Goal: Information Seeking & Learning: Learn about a topic

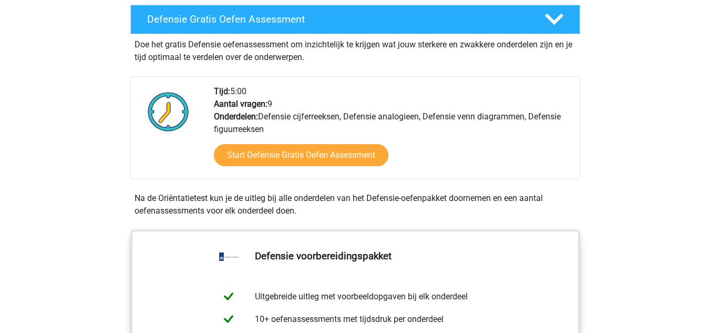
scroll to position [296, 0]
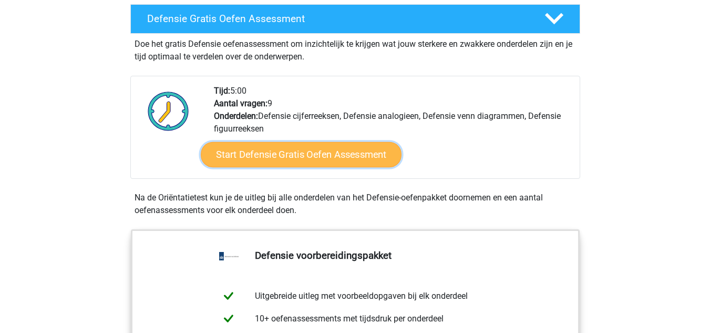
click at [267, 153] on link "Start Defensie Gratis Oefen Assessment" at bounding box center [301, 154] width 201 height 25
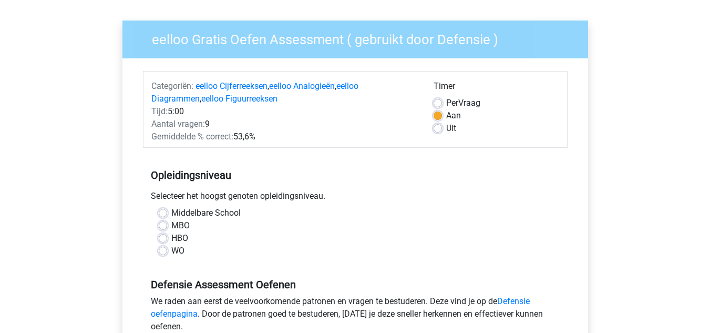
scroll to position [79, 0]
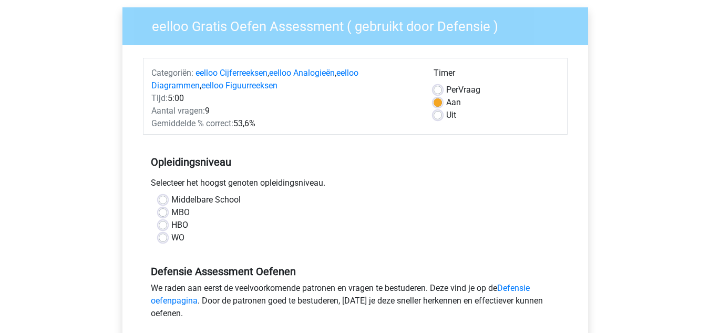
click at [199, 198] on label "Middelbare School" at bounding box center [205, 199] width 69 height 13
click at [167, 198] on input "Middelbare School" at bounding box center [163, 198] width 8 height 11
radio input "true"
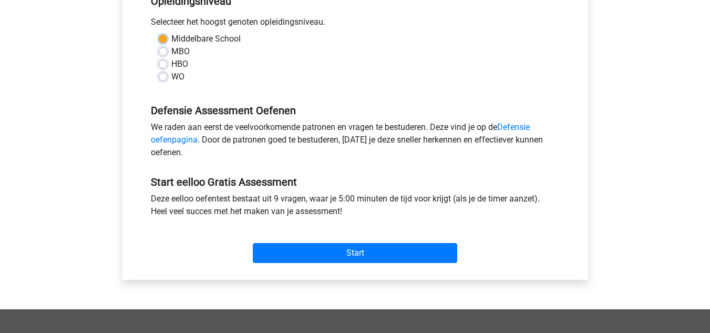
scroll to position [242, 0]
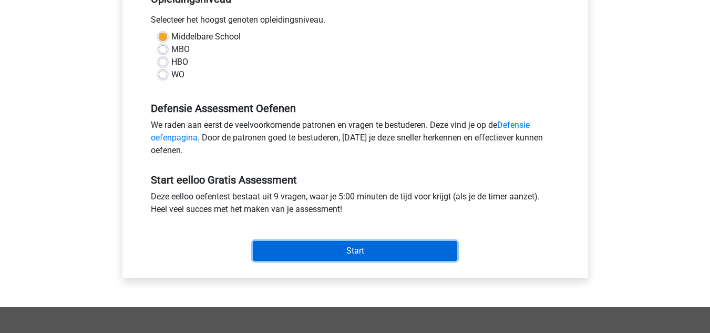
click at [272, 252] on input "Start" at bounding box center [355, 251] width 205 height 20
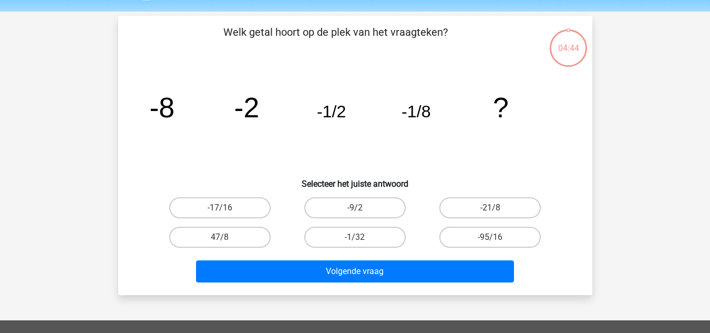
scroll to position [34, 0]
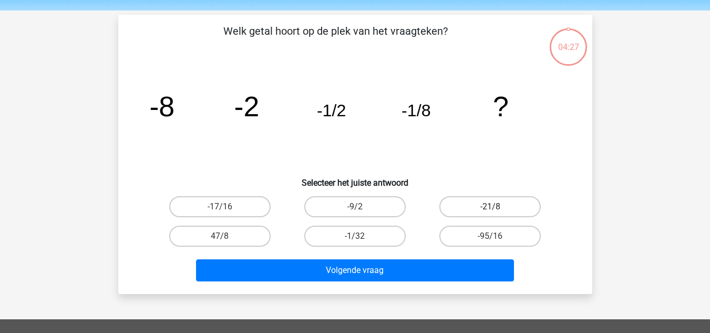
click at [478, 202] on label "-21/8" at bounding box center [490, 206] width 101 height 21
click at [491, 207] on input "-21/8" at bounding box center [494, 210] width 7 height 7
radio input "true"
click at [468, 238] on label "-95/16" at bounding box center [490, 236] width 101 height 21
click at [491, 238] on input "-95/16" at bounding box center [494, 239] width 7 height 7
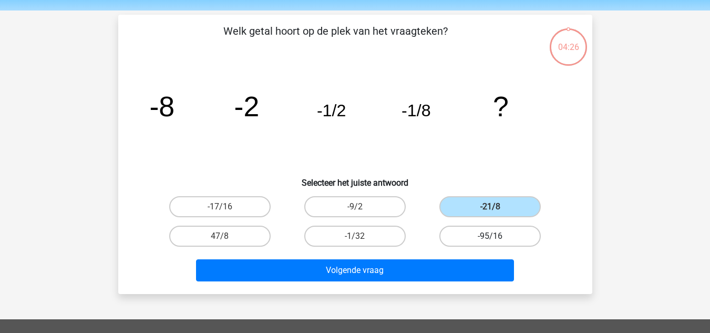
radio input "true"
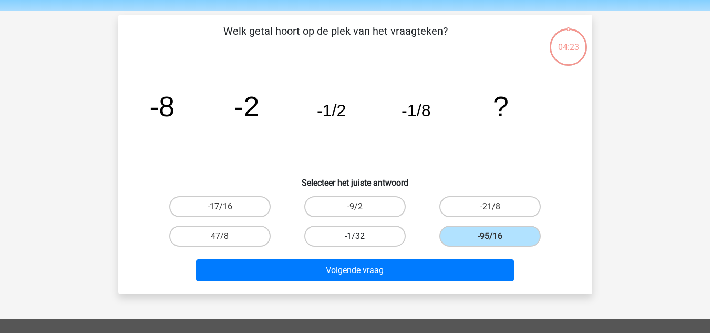
click at [375, 236] on label "-1/32" at bounding box center [354, 236] width 101 height 21
click at [362, 236] on input "-1/32" at bounding box center [358, 239] width 7 height 7
radio input "true"
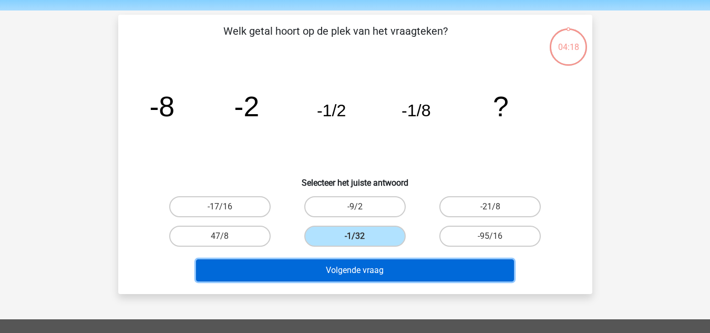
click at [370, 272] on button "Volgende vraag" at bounding box center [355, 270] width 318 height 22
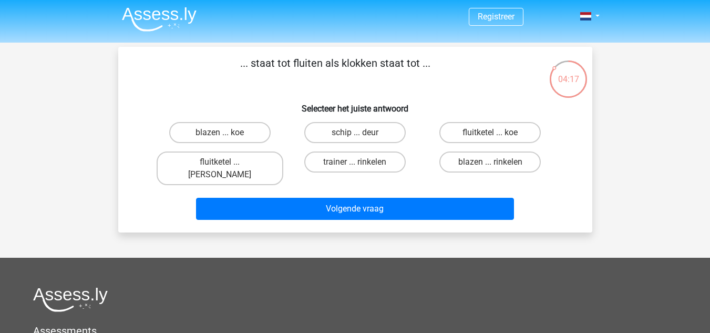
scroll to position [0, 0]
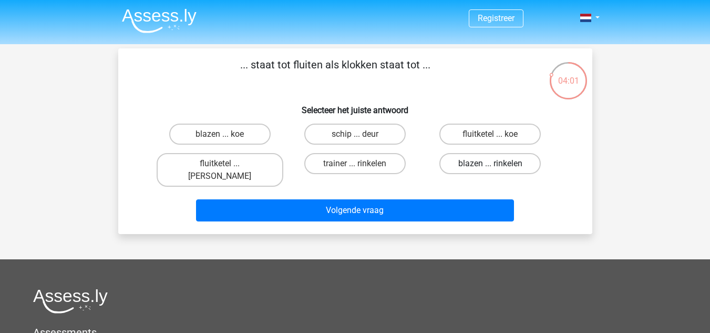
click at [455, 160] on label "blazen ... rinkelen" at bounding box center [490, 163] width 101 height 21
click at [491, 164] on input "blazen ... rinkelen" at bounding box center [494, 167] width 7 height 7
radio input "true"
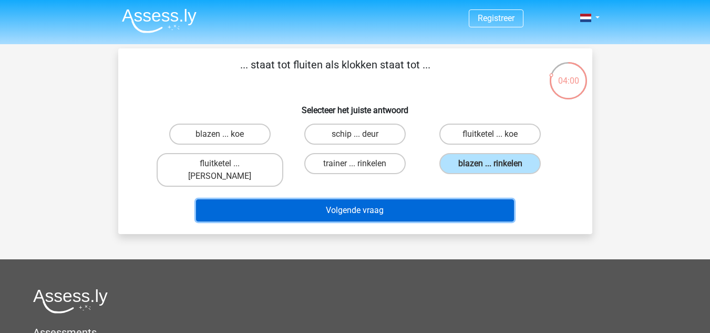
click at [414, 199] on button "Volgende vraag" at bounding box center [355, 210] width 318 height 22
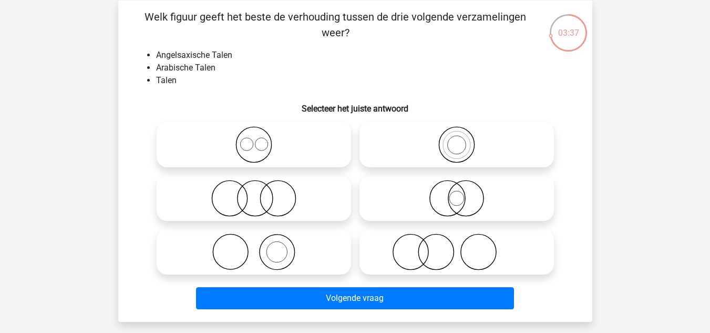
scroll to position [49, 0]
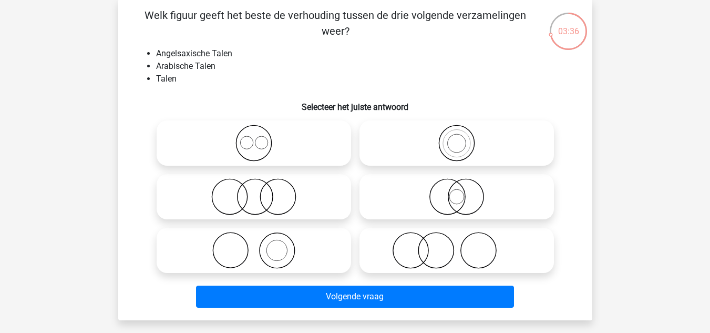
click at [261, 182] on icon at bounding box center [254, 196] width 186 height 37
click at [261, 185] on input "radio" at bounding box center [257, 188] width 7 height 7
radio input "true"
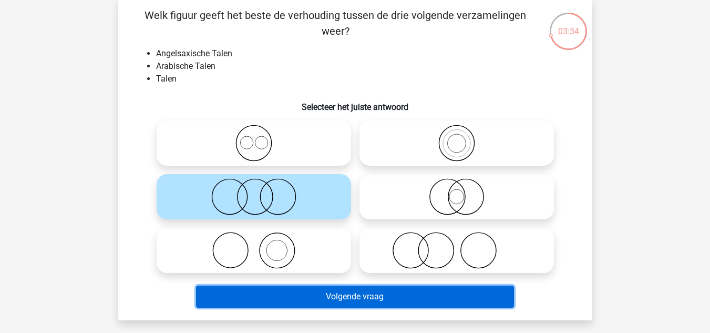
click at [301, 296] on button "Volgende vraag" at bounding box center [355, 296] width 318 height 22
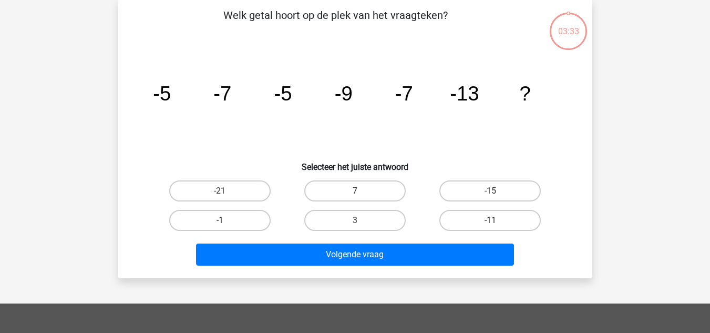
scroll to position [48, 0]
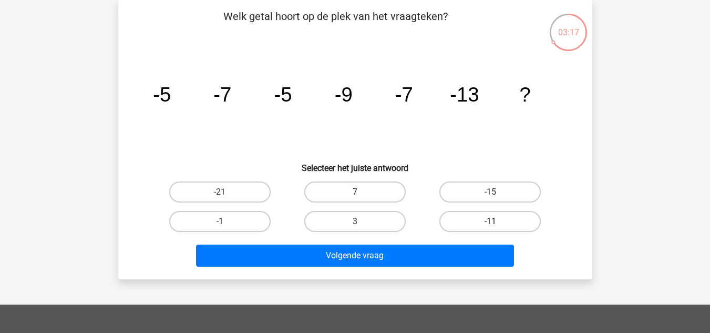
click at [505, 221] on label "-11" at bounding box center [490, 221] width 101 height 21
click at [497, 221] on input "-11" at bounding box center [494, 224] width 7 height 7
radio input "true"
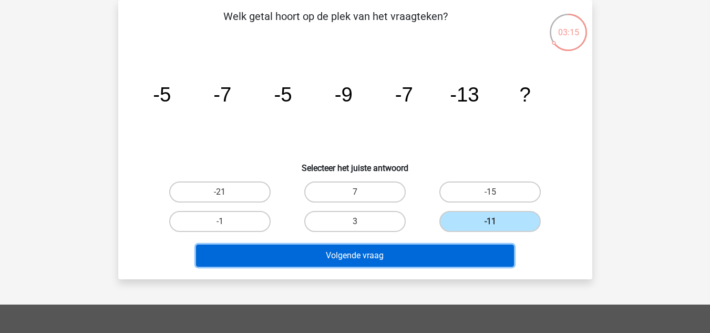
click at [425, 260] on button "Volgende vraag" at bounding box center [355, 255] width 318 height 22
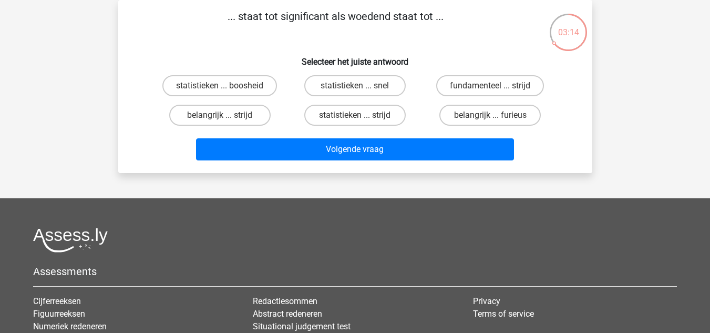
scroll to position [0, 0]
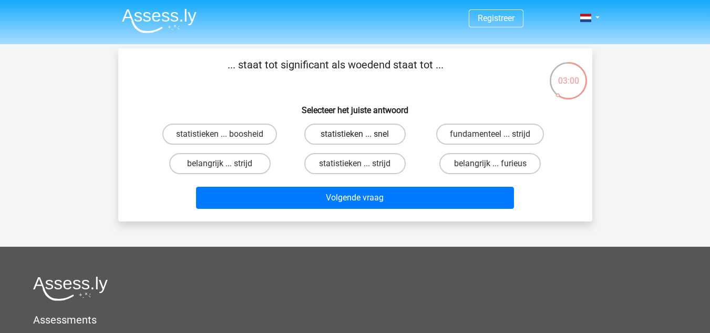
click at [350, 132] on label "statistieken ... snel" at bounding box center [354, 134] width 101 height 21
click at [355, 134] on input "statistieken ... snel" at bounding box center [358, 137] width 7 height 7
radio input "true"
click at [330, 161] on label "statistieken ... strijd" at bounding box center [354, 163] width 101 height 21
click at [355, 164] on input "statistieken ... strijd" at bounding box center [358, 167] width 7 height 7
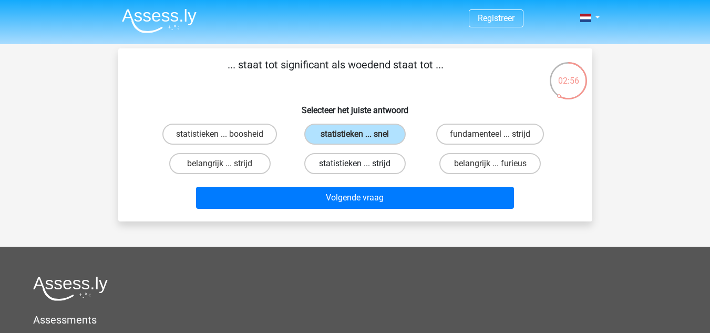
radio input "true"
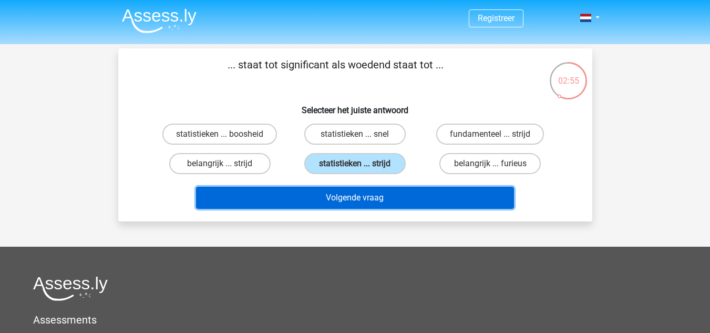
click at [326, 194] on button "Volgende vraag" at bounding box center [355, 198] width 318 height 22
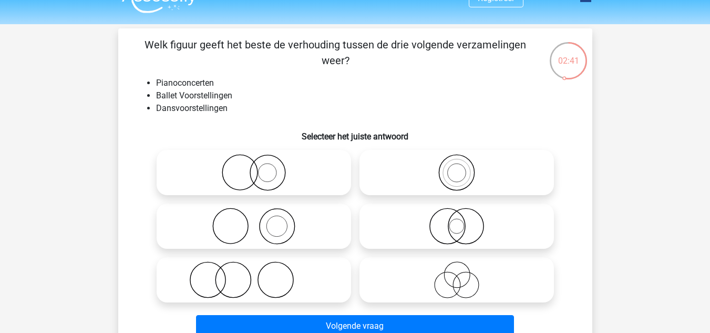
scroll to position [19, 0]
click at [255, 278] on icon at bounding box center [254, 280] width 186 height 37
click at [255, 275] on input "radio" at bounding box center [257, 271] width 7 height 7
radio input "true"
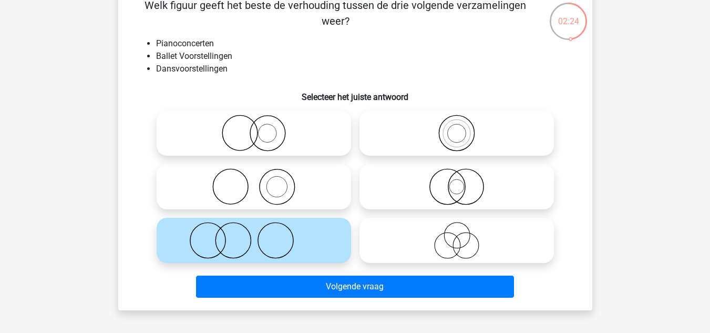
scroll to position [59, 0]
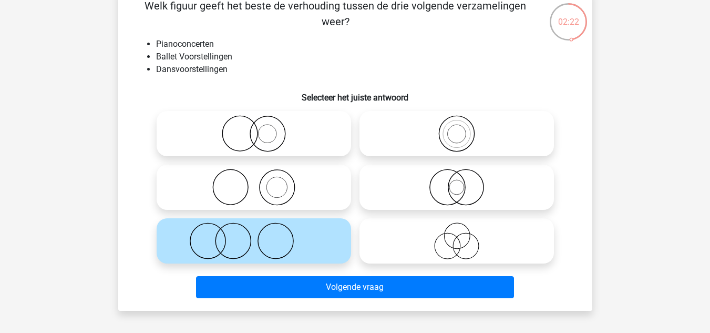
click at [267, 191] on circle at bounding box center [277, 187] width 21 height 21
click at [261, 182] on input "radio" at bounding box center [257, 178] width 7 height 7
radio input "true"
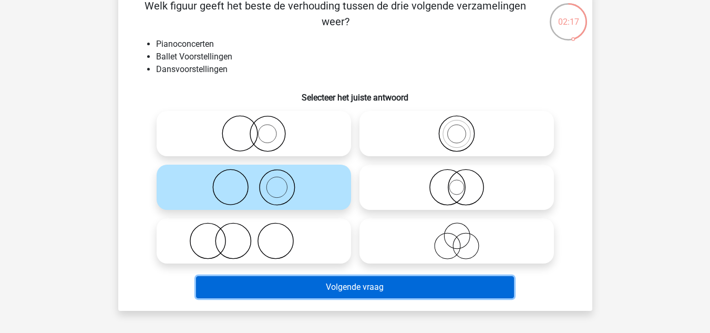
click at [324, 290] on button "Volgende vraag" at bounding box center [355, 287] width 318 height 22
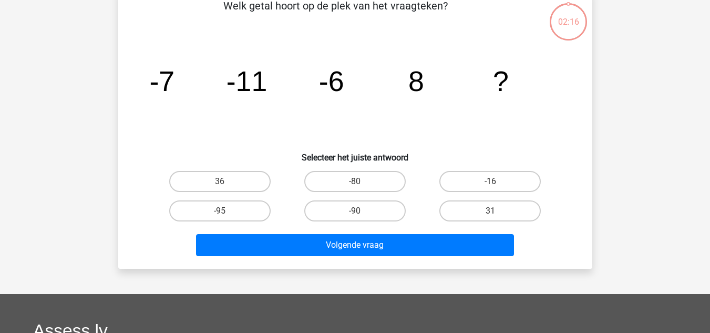
scroll to position [48, 0]
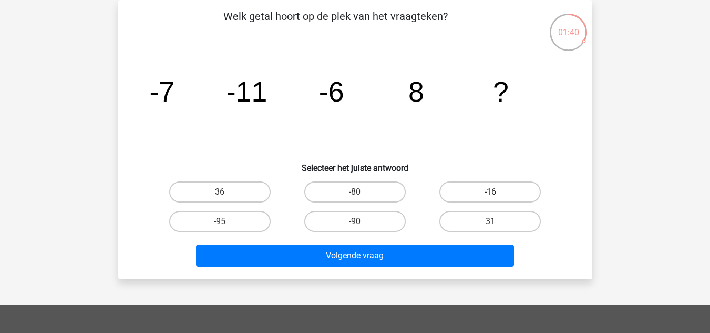
drag, startPoint x: 475, startPoint y: 190, endPoint x: 460, endPoint y: 188, distance: 14.9
click at [460, 188] on label "-16" at bounding box center [490, 191] width 101 height 21
click at [491, 192] on input "-16" at bounding box center [494, 195] width 7 height 7
radio input "true"
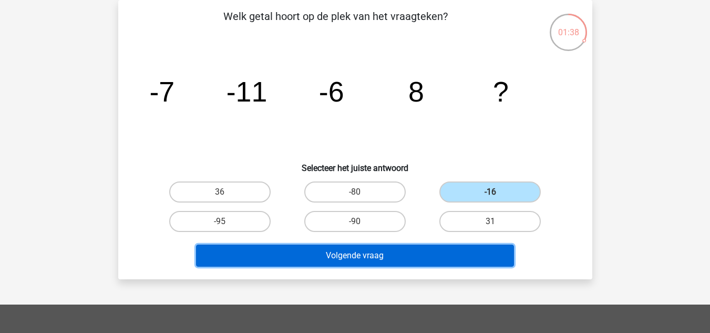
click at [425, 251] on button "Volgende vraag" at bounding box center [355, 255] width 318 height 22
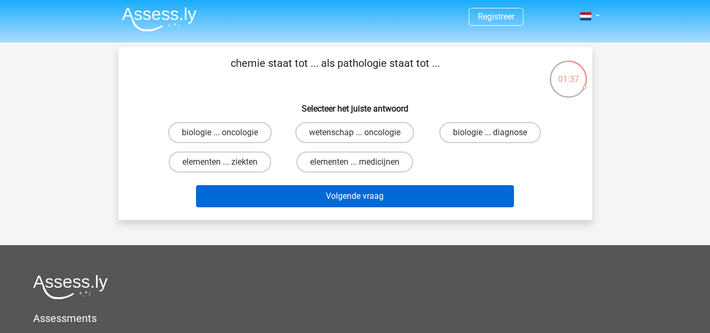
scroll to position [0, 0]
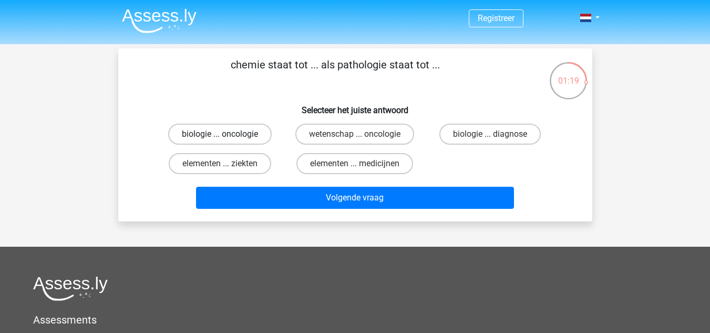
click at [215, 135] on label "biologie ... oncologie" at bounding box center [220, 134] width 104 height 21
click at [220, 135] on input "biologie ... oncologie" at bounding box center [223, 137] width 7 height 7
radio input "true"
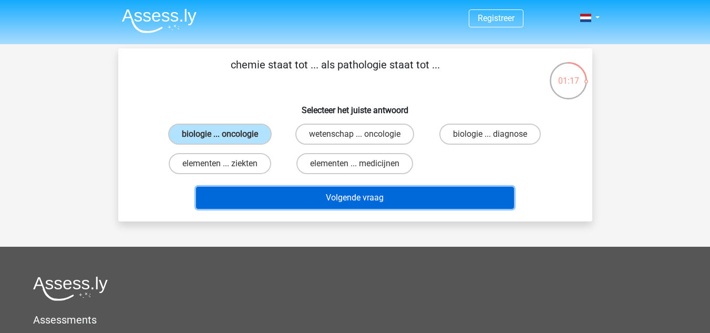
click at [243, 204] on button "Volgende vraag" at bounding box center [355, 198] width 318 height 22
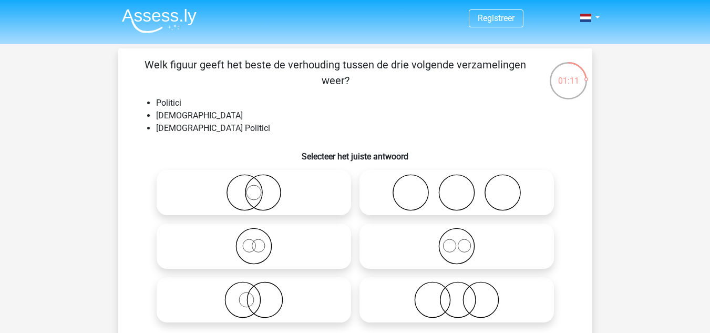
click at [274, 199] on icon at bounding box center [254, 192] width 186 height 37
click at [261, 187] on input "radio" at bounding box center [257, 183] width 7 height 7
radio input "true"
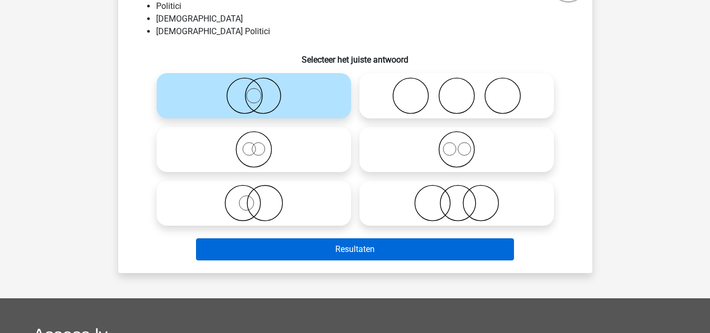
scroll to position [98, 0]
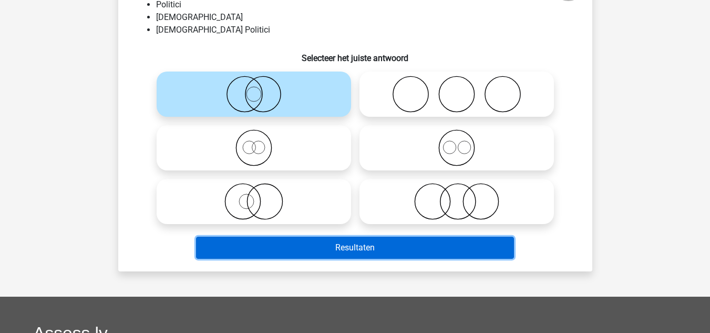
click at [291, 249] on button "Resultaten" at bounding box center [355, 248] width 318 height 22
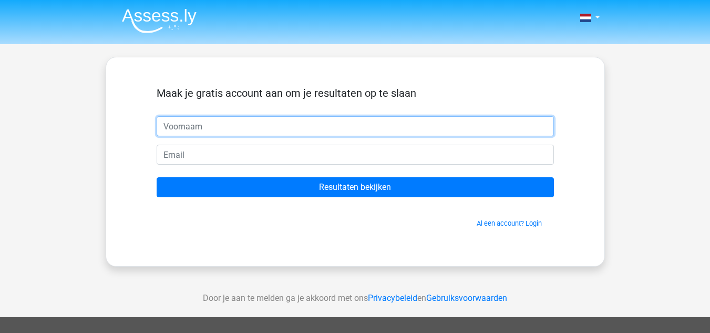
click at [241, 126] on input "text" at bounding box center [355, 126] width 397 height 20
type input "aleksandra"
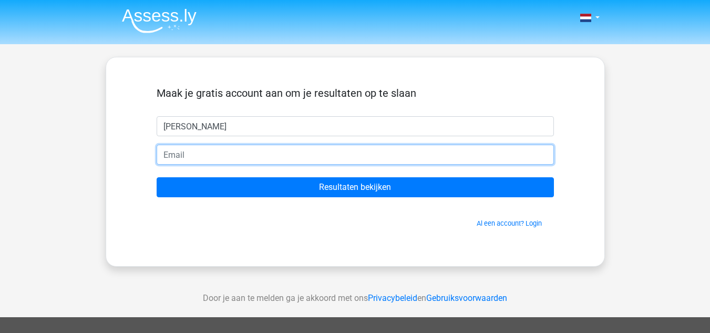
click at [230, 148] on input "email" at bounding box center [355, 155] width 397 height 20
type input "marczewska_a@icloud.com"
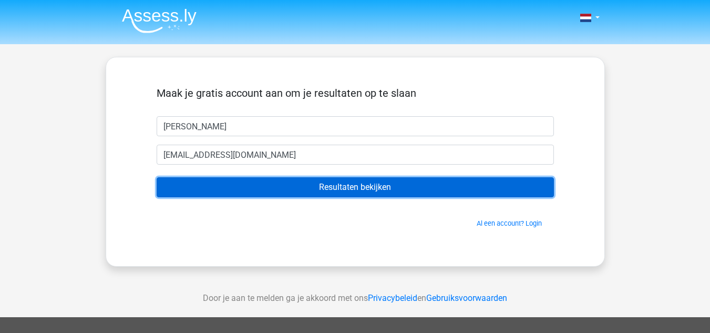
click at [231, 186] on input "Resultaten bekijken" at bounding box center [355, 187] width 397 height 20
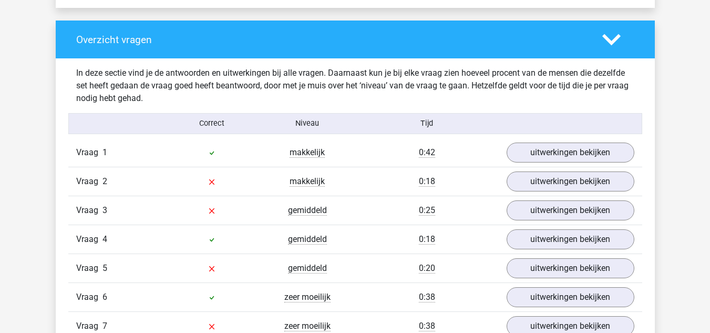
scroll to position [1060, 0]
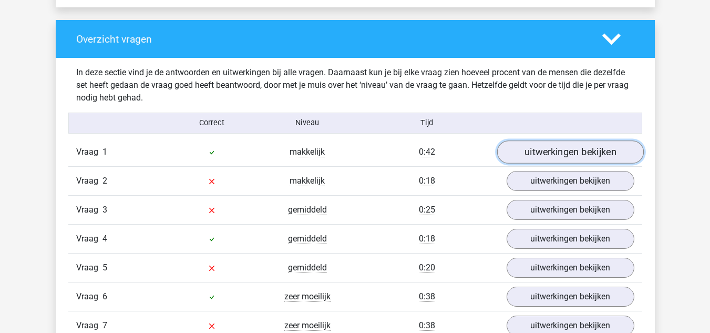
click at [538, 148] on link "uitwerkingen bekijken" at bounding box center [570, 151] width 147 height 23
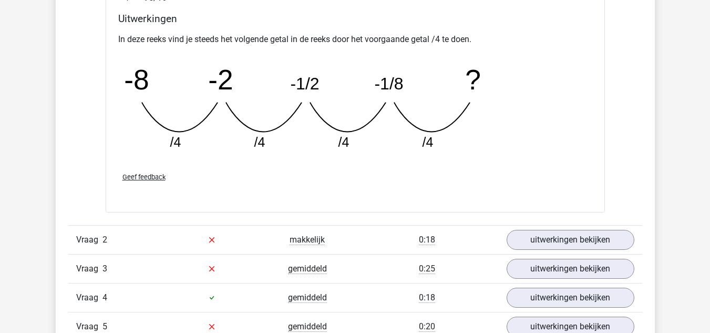
scroll to position [1462, 0]
click at [547, 238] on link "uitwerkingen bekijken" at bounding box center [570, 239] width 147 height 23
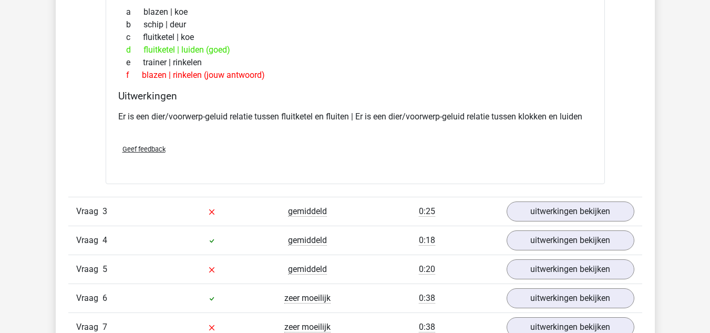
scroll to position [1758, 0]
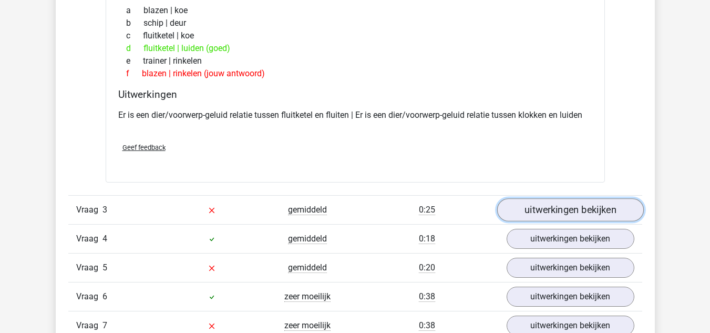
click at [548, 199] on link "uitwerkingen bekijken" at bounding box center [570, 209] width 147 height 23
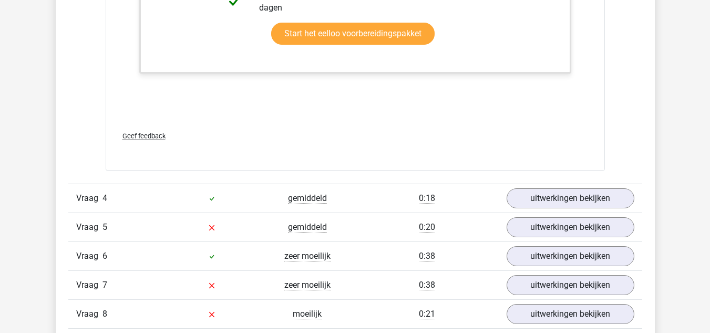
scroll to position [2474, 0]
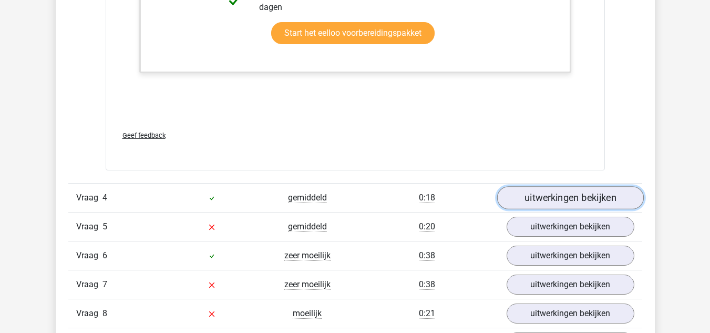
click at [535, 199] on link "uitwerkingen bekijken" at bounding box center [570, 197] width 147 height 23
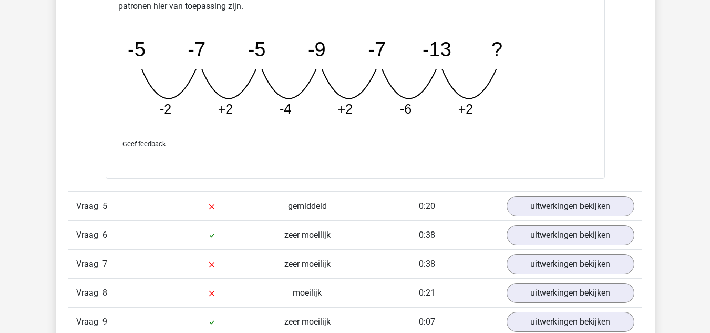
scroll to position [2995, 0]
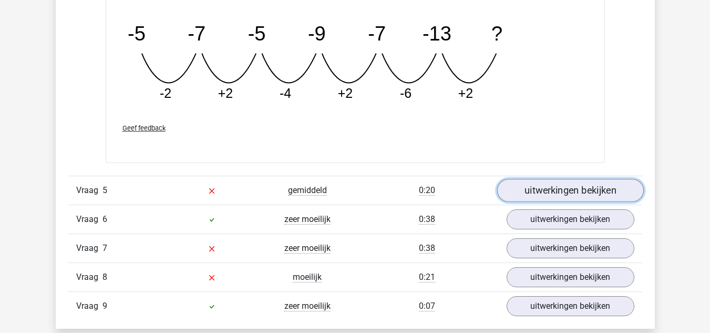
click at [528, 193] on link "uitwerkingen bekijken" at bounding box center [570, 190] width 147 height 23
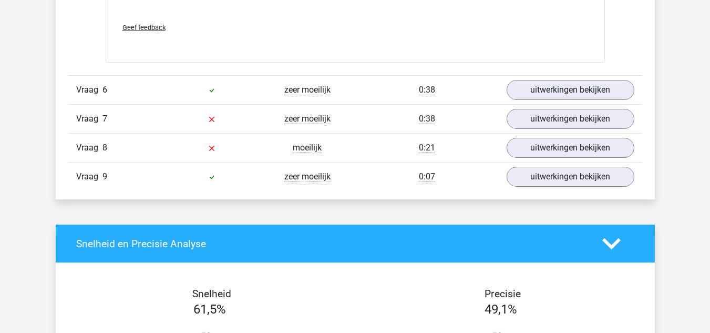
scroll to position [3681, 0]
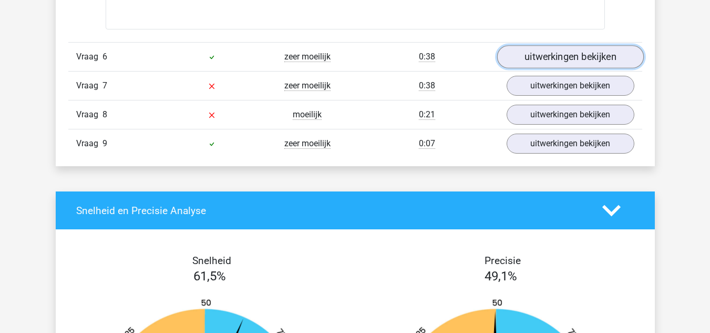
click at [531, 48] on link "uitwerkingen bekijken" at bounding box center [570, 56] width 147 height 23
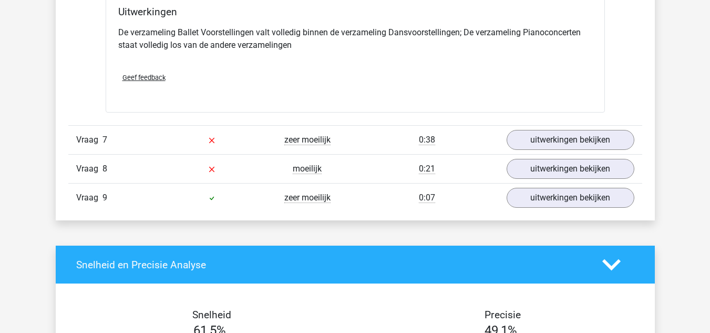
scroll to position [4030, 0]
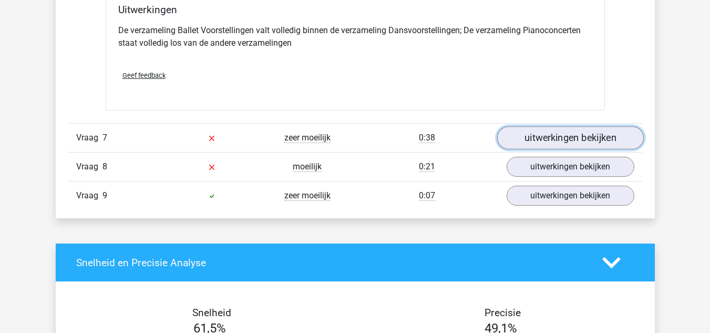
click at [550, 134] on link "uitwerkingen bekijken" at bounding box center [570, 137] width 147 height 23
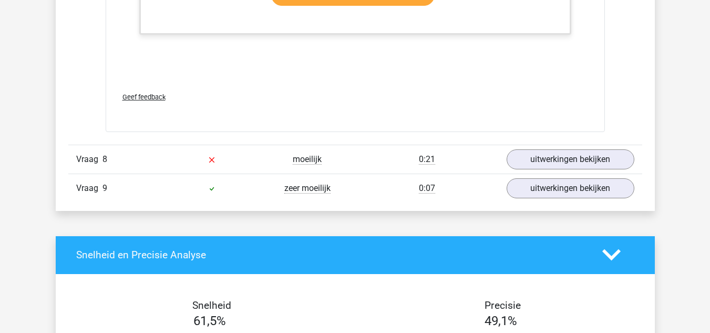
scroll to position [4697, 0]
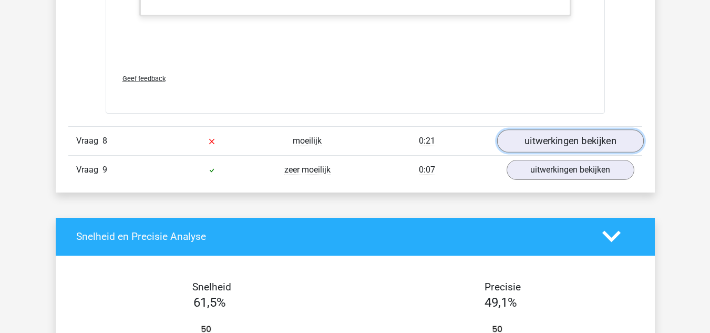
click at [548, 137] on link "uitwerkingen bekijken" at bounding box center [570, 140] width 147 height 23
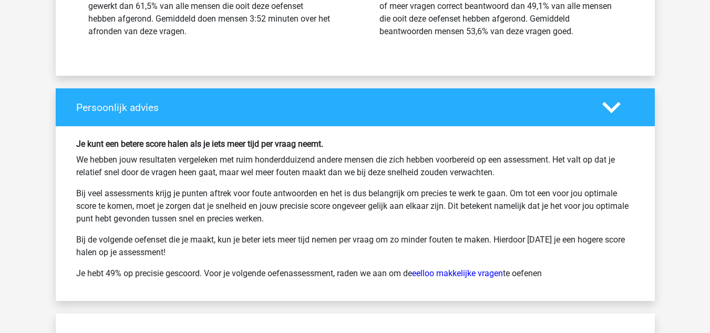
scroll to position [5403, 0]
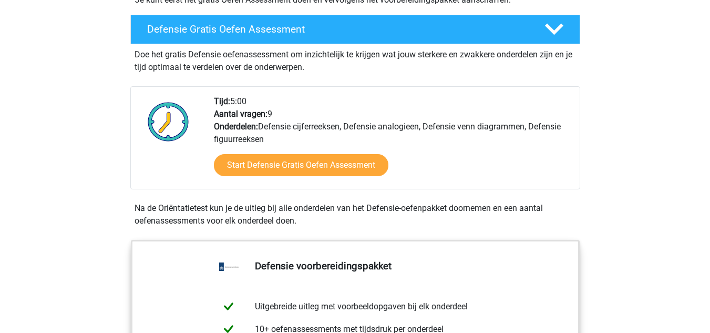
scroll to position [289, 0]
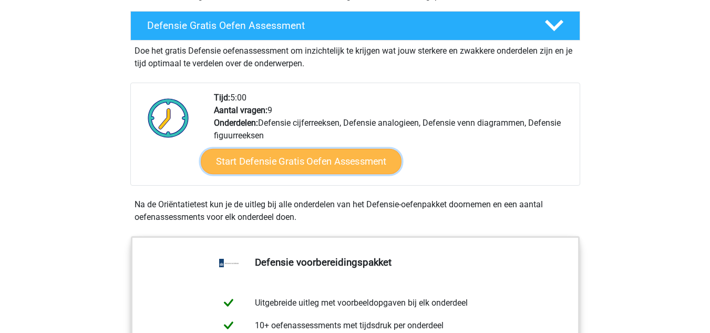
click at [248, 150] on link "Start Defensie Gratis Oefen Assessment" at bounding box center [301, 161] width 201 height 25
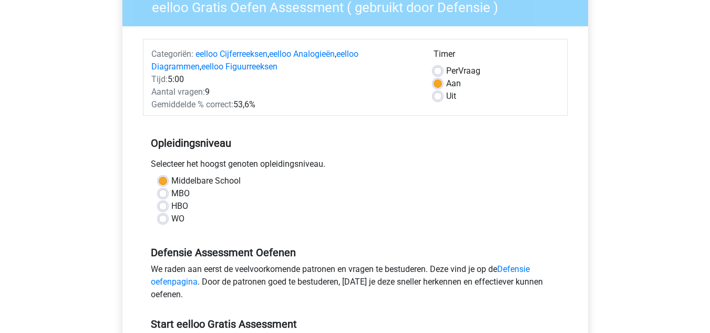
scroll to position [95, 0]
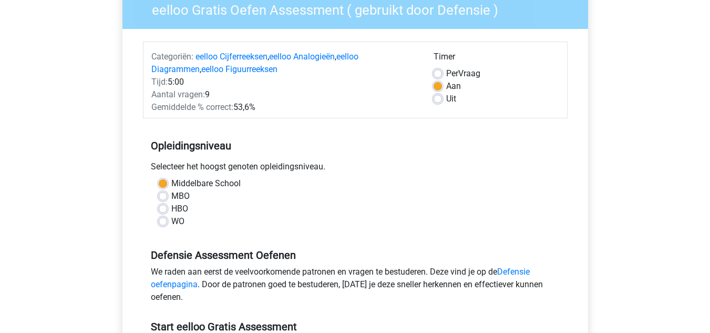
click at [446, 74] on label "Per Vraag" at bounding box center [463, 73] width 34 height 13
click at [435, 74] on input "Per Vraag" at bounding box center [438, 72] width 8 height 11
radio input "true"
click at [446, 86] on label "Aan" at bounding box center [453, 86] width 15 height 13
click at [435, 86] on input "Aan" at bounding box center [438, 85] width 8 height 11
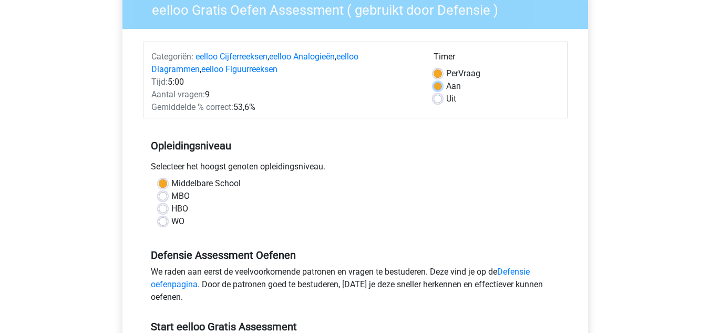
radio input "true"
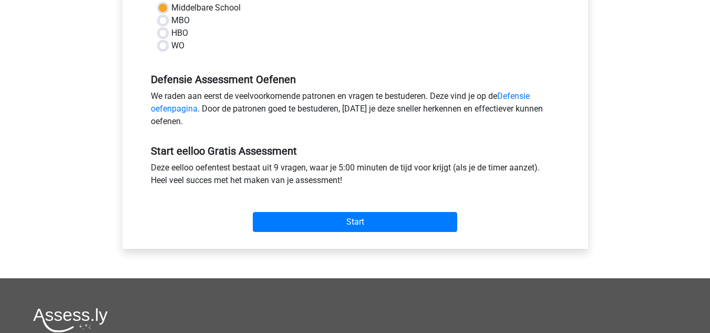
scroll to position [271, 0]
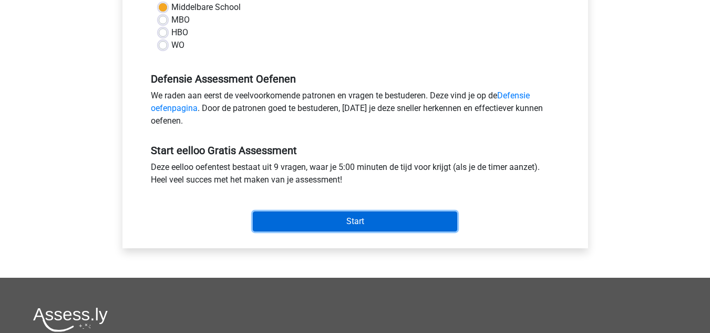
click at [349, 217] on input "Start" at bounding box center [355, 221] width 205 height 20
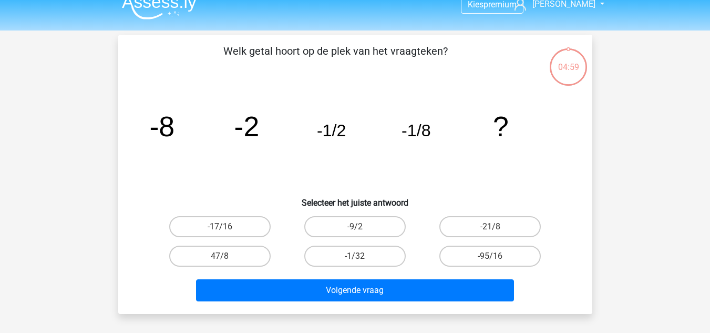
scroll to position [15, 0]
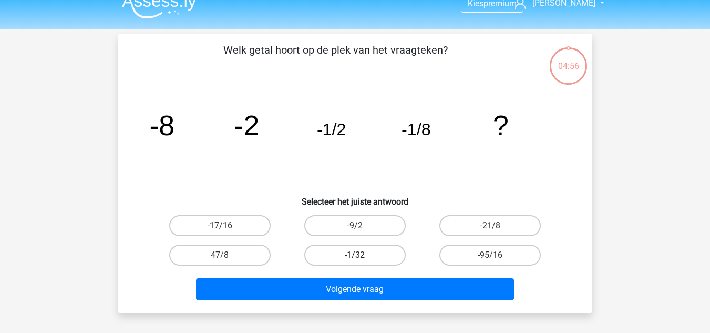
click at [320, 256] on label "-1/32" at bounding box center [354, 254] width 101 height 21
click at [355, 256] on input "-1/32" at bounding box center [358, 258] width 7 height 7
radio input "true"
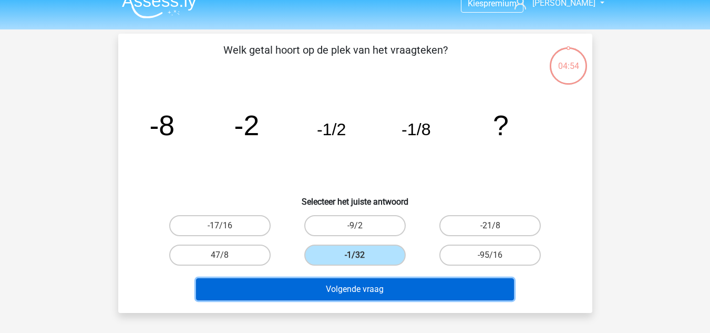
click at [319, 292] on button "Volgende vraag" at bounding box center [355, 289] width 318 height 22
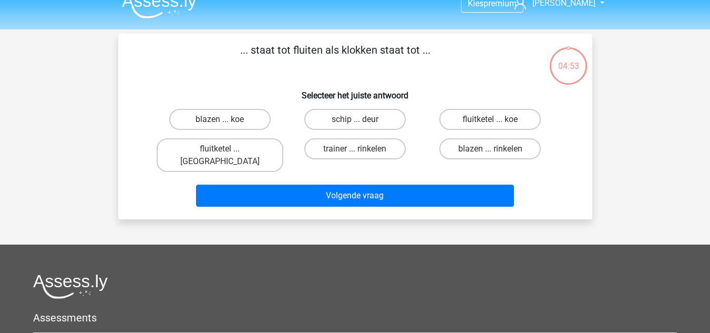
scroll to position [48, 0]
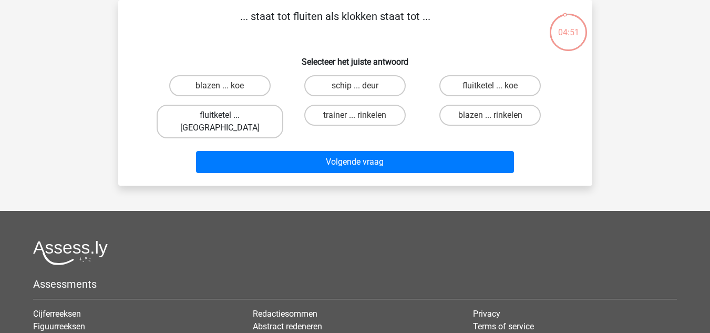
click at [236, 105] on label "fluitketel ... [GEOGRAPHIC_DATA]" at bounding box center [220, 122] width 127 height 34
click at [227, 115] on input "fluitketel ... [GEOGRAPHIC_DATA]" at bounding box center [223, 118] width 7 height 7
radio input "true"
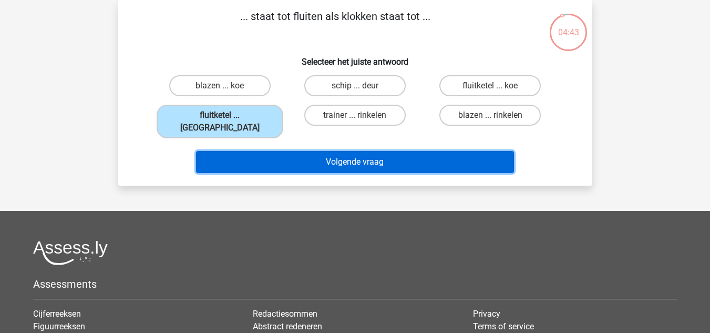
click at [270, 151] on button "Volgende vraag" at bounding box center [355, 162] width 318 height 22
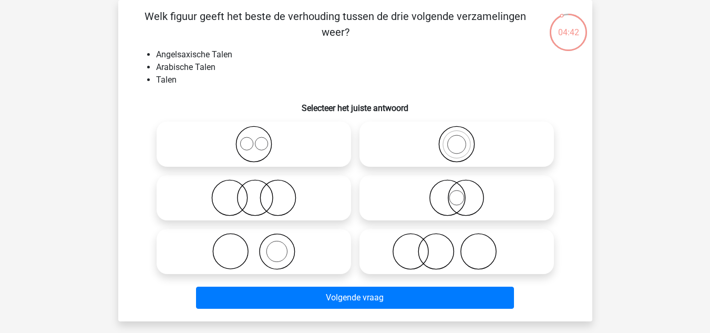
click at [257, 138] on input "radio" at bounding box center [257, 135] width 7 height 7
radio input "true"
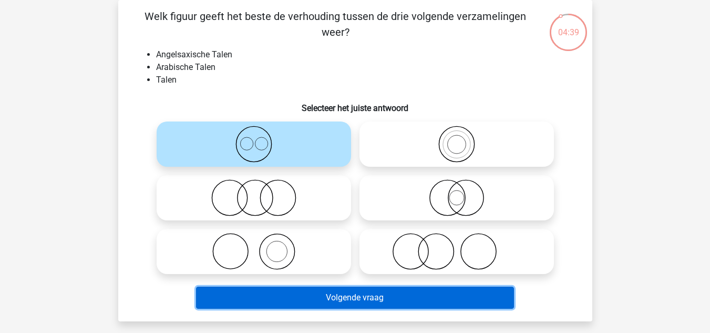
click at [291, 296] on button "Volgende vraag" at bounding box center [355, 298] width 318 height 22
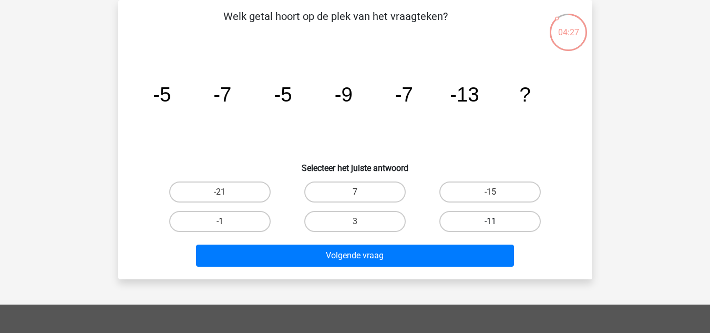
click at [447, 228] on label "-11" at bounding box center [490, 221] width 101 height 21
click at [491, 228] on input "-11" at bounding box center [494, 224] width 7 height 7
radio input "true"
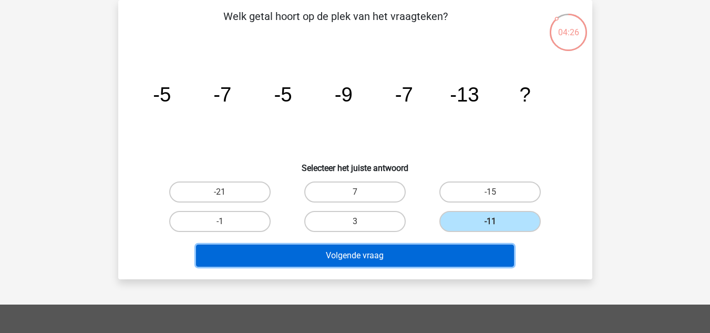
click at [395, 251] on button "Volgende vraag" at bounding box center [355, 255] width 318 height 22
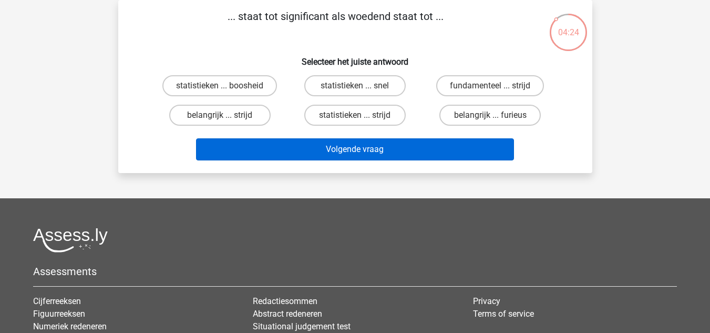
scroll to position [0, 0]
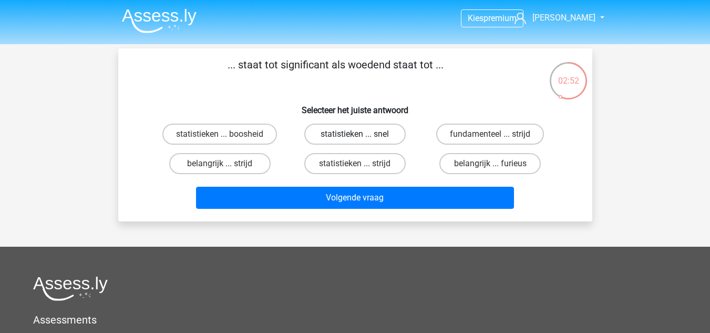
click at [314, 138] on label "statistieken ... snel" at bounding box center [354, 134] width 101 height 21
click at [355, 138] on input "statistieken ... snel" at bounding box center [358, 137] width 7 height 7
radio input "true"
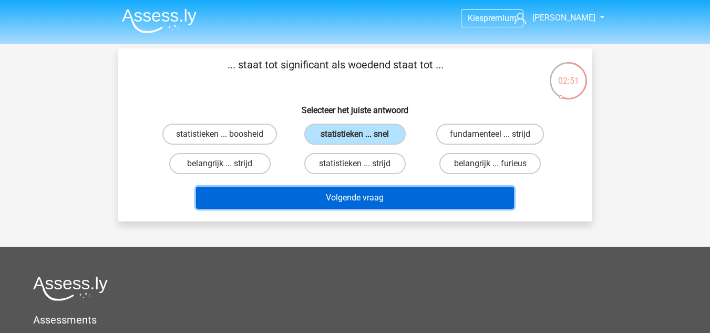
click at [310, 198] on button "Volgende vraag" at bounding box center [355, 198] width 318 height 22
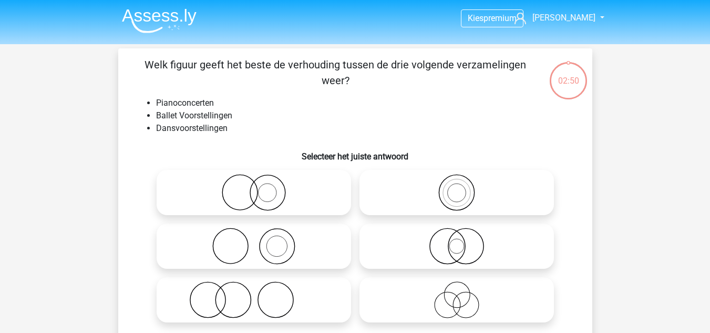
scroll to position [48, 0]
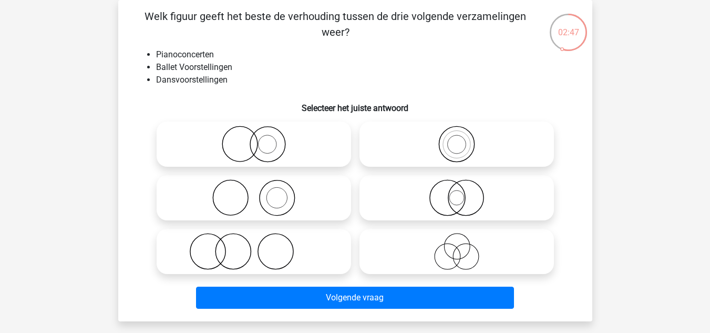
click at [235, 152] on icon at bounding box center [254, 144] width 186 height 37
click at [254, 139] on input "radio" at bounding box center [257, 135] width 7 height 7
radio input "true"
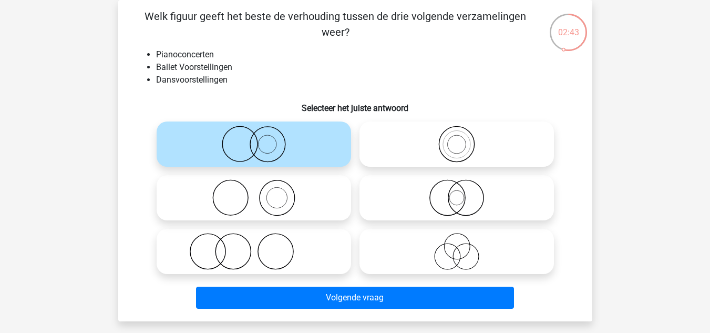
click at [255, 210] on icon at bounding box center [254, 197] width 186 height 37
click at [255, 192] on input "radio" at bounding box center [257, 189] width 7 height 7
radio input "true"
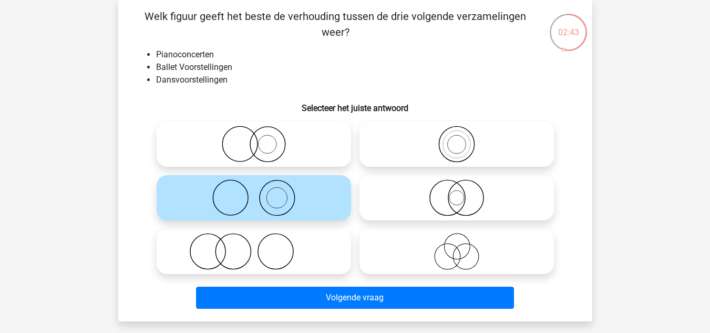
click at [255, 210] on icon at bounding box center [254, 197] width 186 height 37
click at [255, 192] on input "radio" at bounding box center [257, 189] width 7 height 7
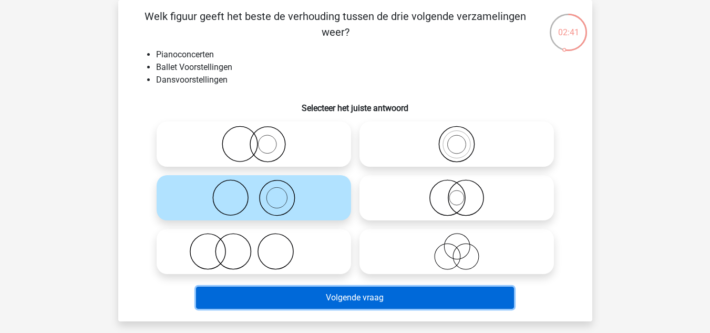
click at [274, 290] on button "Volgende vraag" at bounding box center [355, 298] width 318 height 22
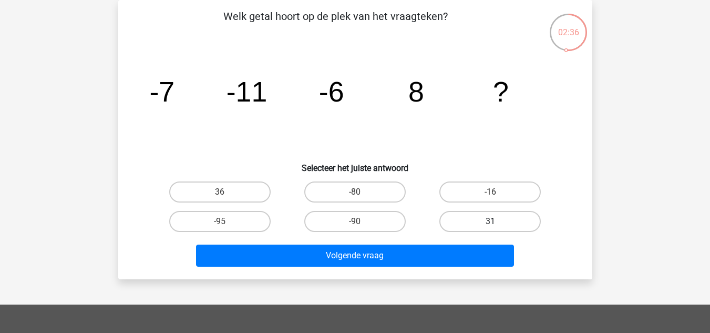
click at [463, 224] on label "31" at bounding box center [490, 221] width 101 height 21
click at [491, 224] on input "31" at bounding box center [494, 224] width 7 height 7
radio input "true"
click at [230, 190] on label "36" at bounding box center [219, 191] width 101 height 21
click at [227, 192] on input "36" at bounding box center [223, 195] width 7 height 7
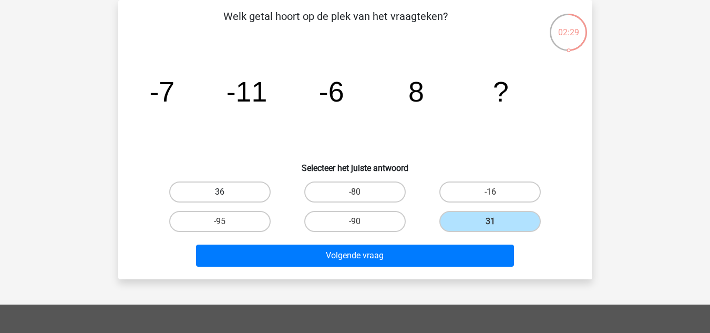
radio input "true"
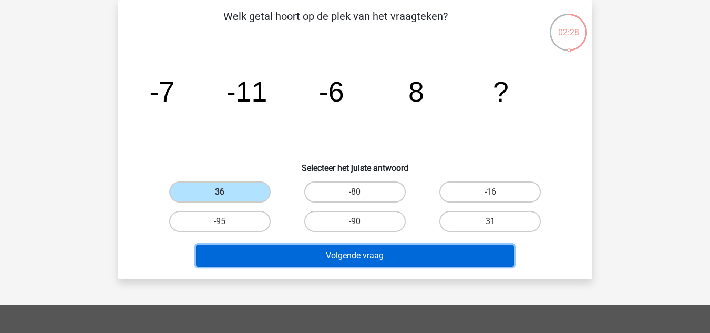
click at [321, 258] on button "Volgende vraag" at bounding box center [355, 255] width 318 height 22
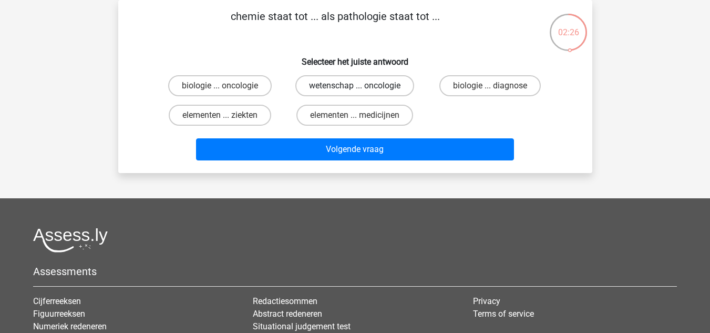
scroll to position [0, 0]
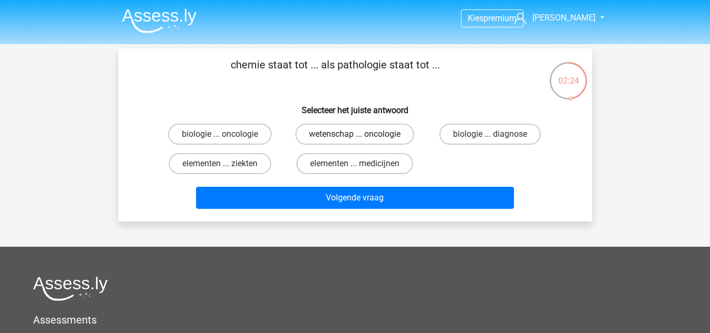
click at [331, 128] on label "wetenschap ... oncologie" at bounding box center [354, 134] width 119 height 21
click at [355, 134] on input "wetenschap ... oncologie" at bounding box center [358, 137] width 7 height 7
radio input "true"
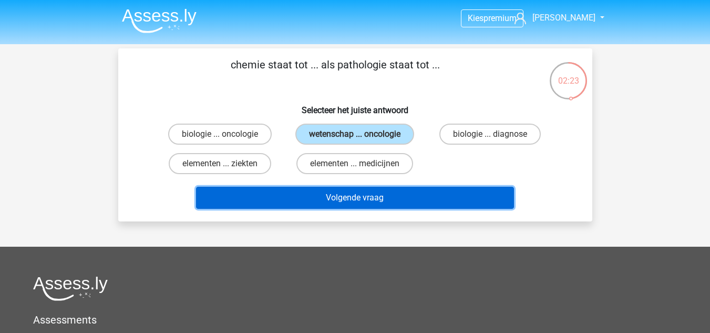
click at [341, 195] on button "Volgende vraag" at bounding box center [355, 198] width 318 height 22
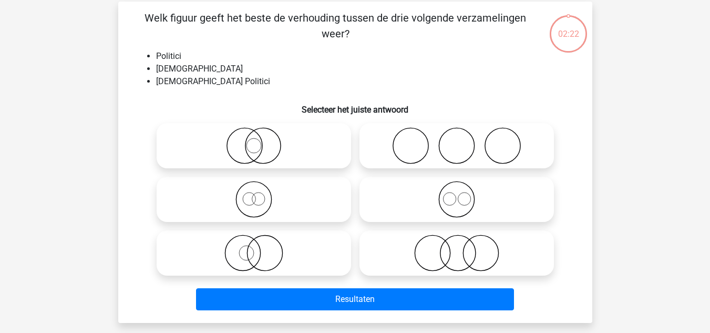
scroll to position [48, 0]
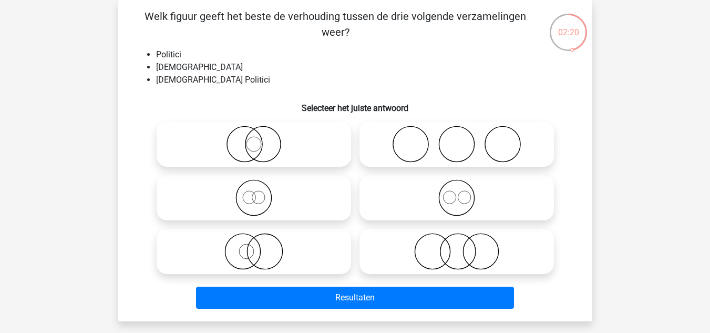
click at [220, 143] on icon at bounding box center [254, 144] width 186 height 37
click at [254, 139] on input "radio" at bounding box center [257, 135] width 7 height 7
radio input "true"
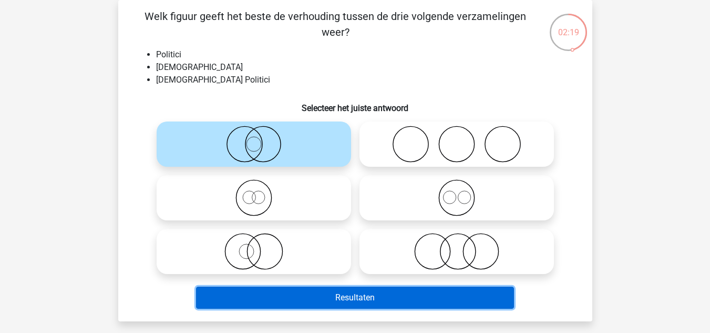
click at [336, 299] on button "Resultaten" at bounding box center [355, 298] width 318 height 22
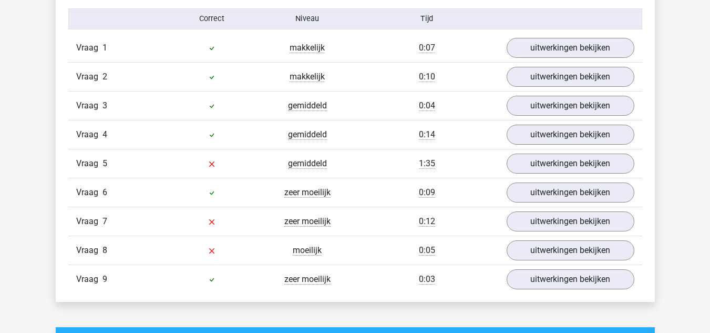
scroll to position [1162, 0]
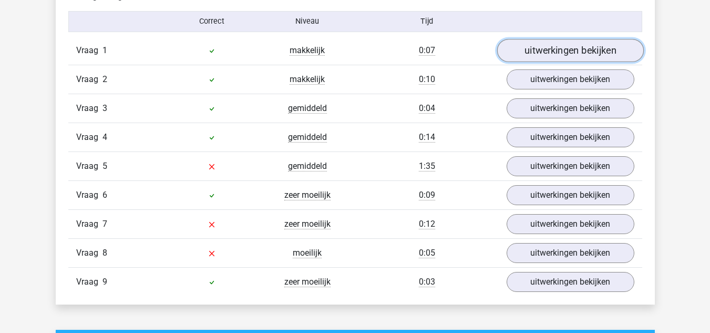
click at [539, 47] on link "uitwerkingen bekijken" at bounding box center [570, 50] width 147 height 23
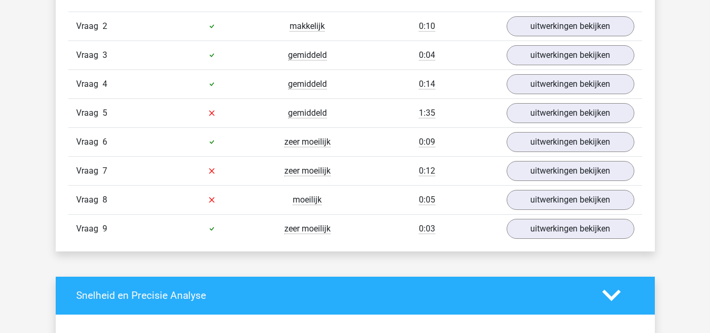
scroll to position [1675, 0]
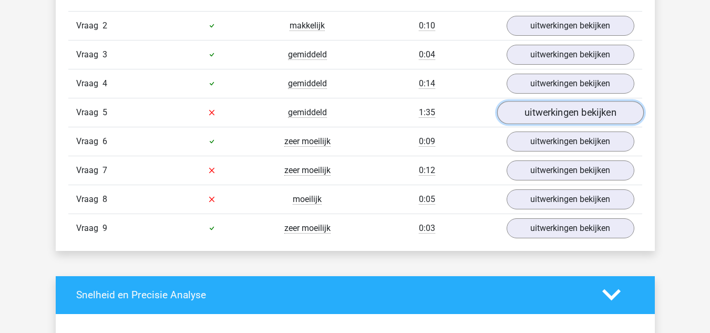
click at [530, 120] on link "uitwerkingen bekijken" at bounding box center [570, 112] width 147 height 23
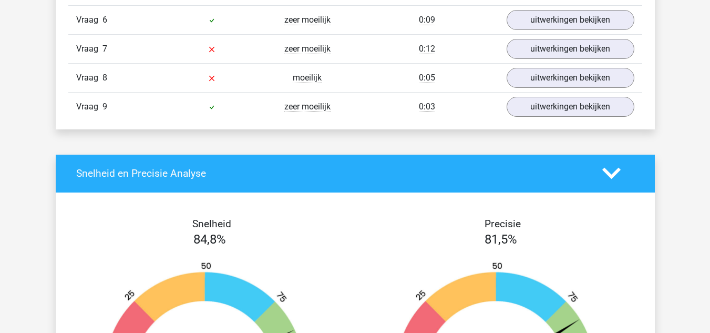
scroll to position [2325, 0]
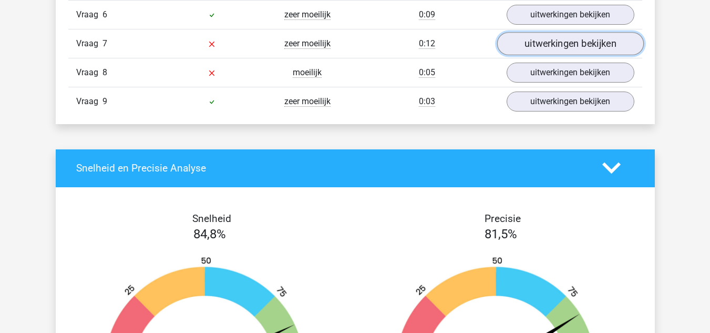
click at [525, 53] on link "uitwerkingen bekijken" at bounding box center [570, 43] width 147 height 23
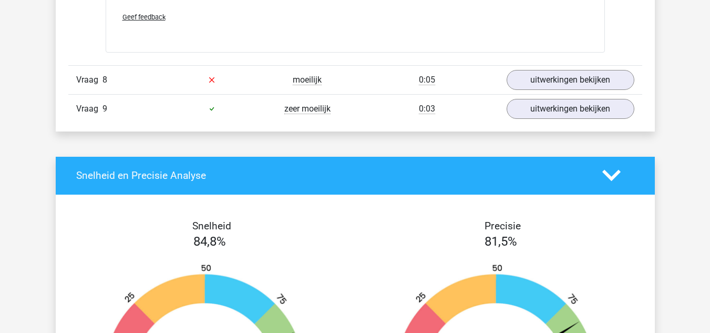
scroll to position [2956, 0]
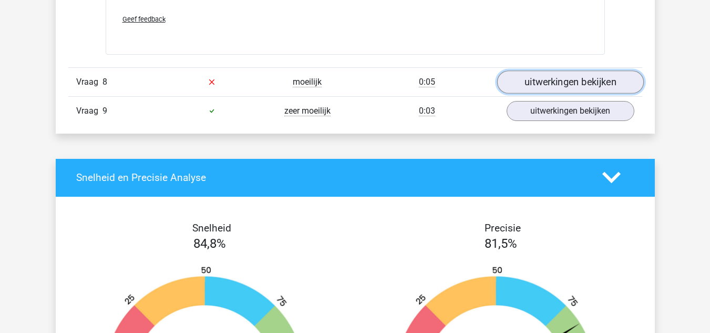
click at [536, 83] on link "uitwerkingen bekijken" at bounding box center [570, 81] width 147 height 23
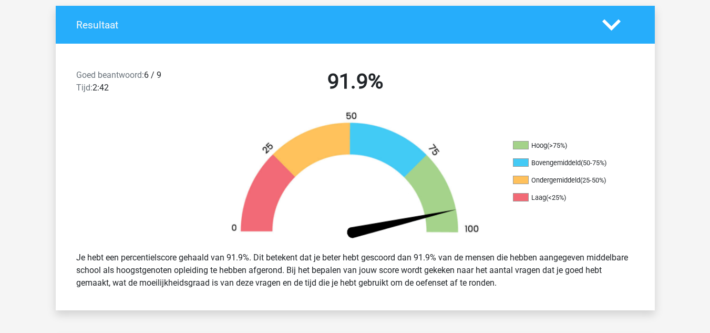
scroll to position [225, 0]
